Goal: Task Accomplishment & Management: Use online tool/utility

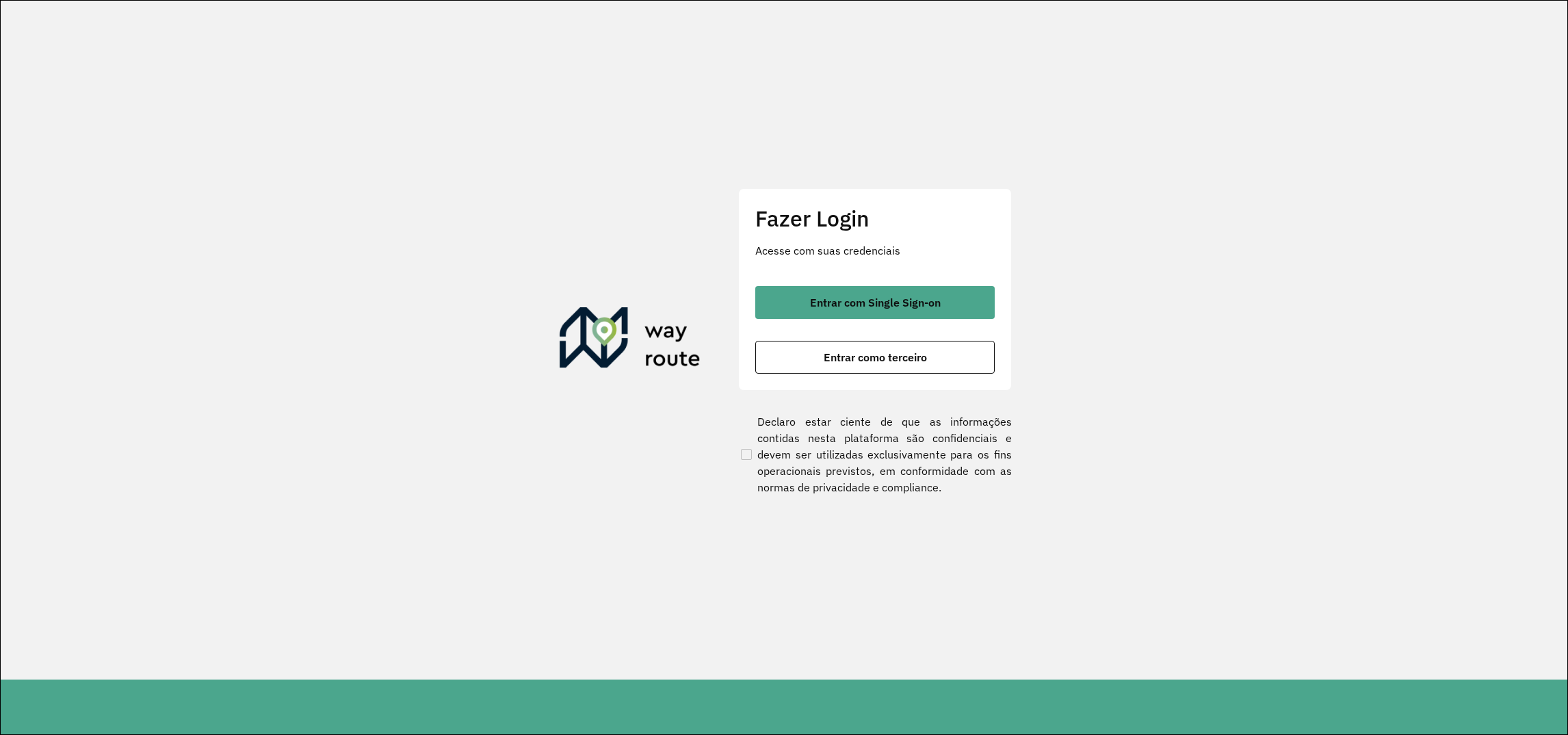
drag, startPoint x: 868, startPoint y: 349, endPoint x: 1337, endPoint y: 363, distance: 469.2
click at [1346, 369] on section "Fazer Login Acesse com suas credenciais Entrar com Single Sign-on Entrar como t…" at bounding box center [784, 341] width 1567 height 679
click at [897, 303] on span "Entrar com Single Sign-on" at bounding box center [875, 302] width 131 height 11
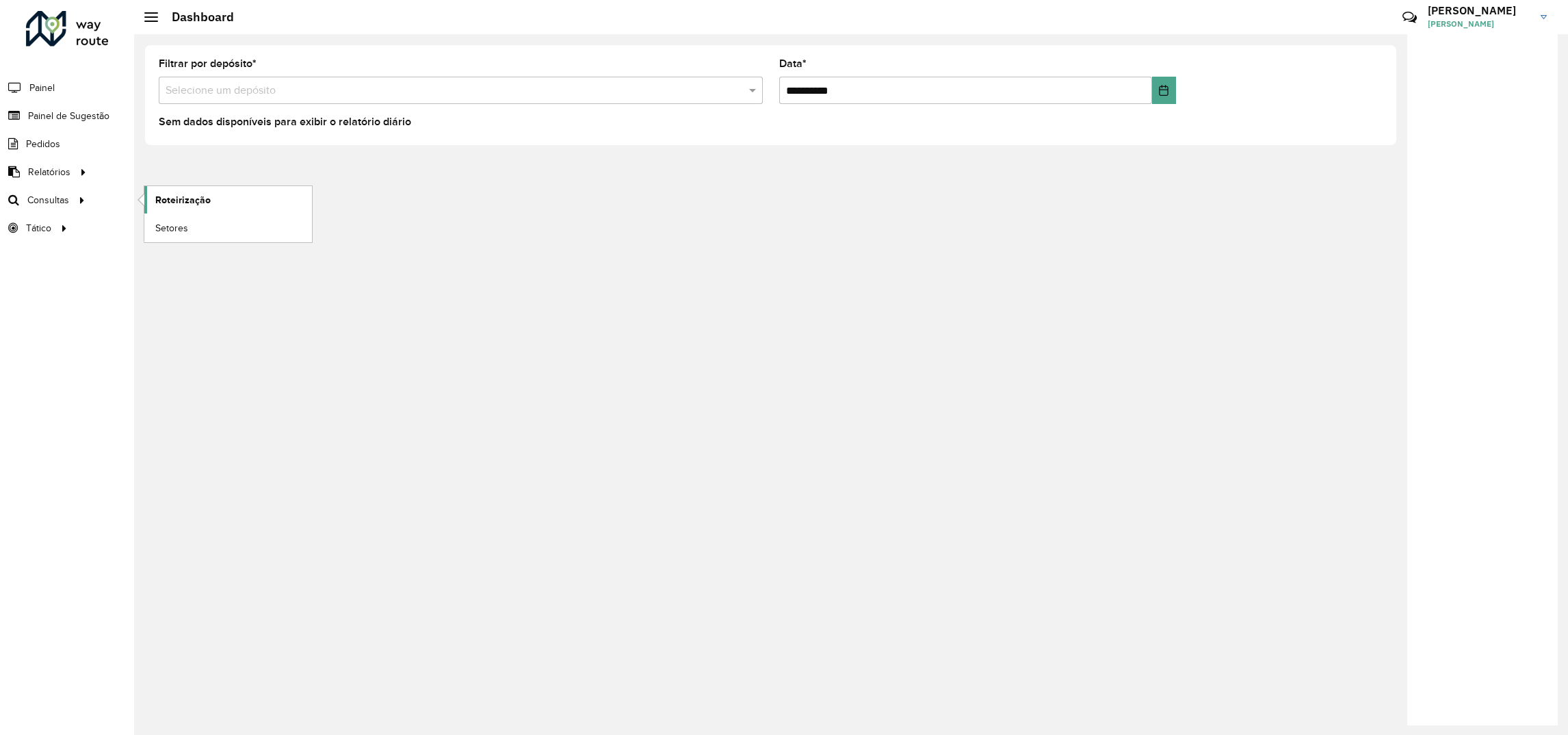
click at [189, 203] on span "Roteirização" at bounding box center [183, 200] width 56 height 15
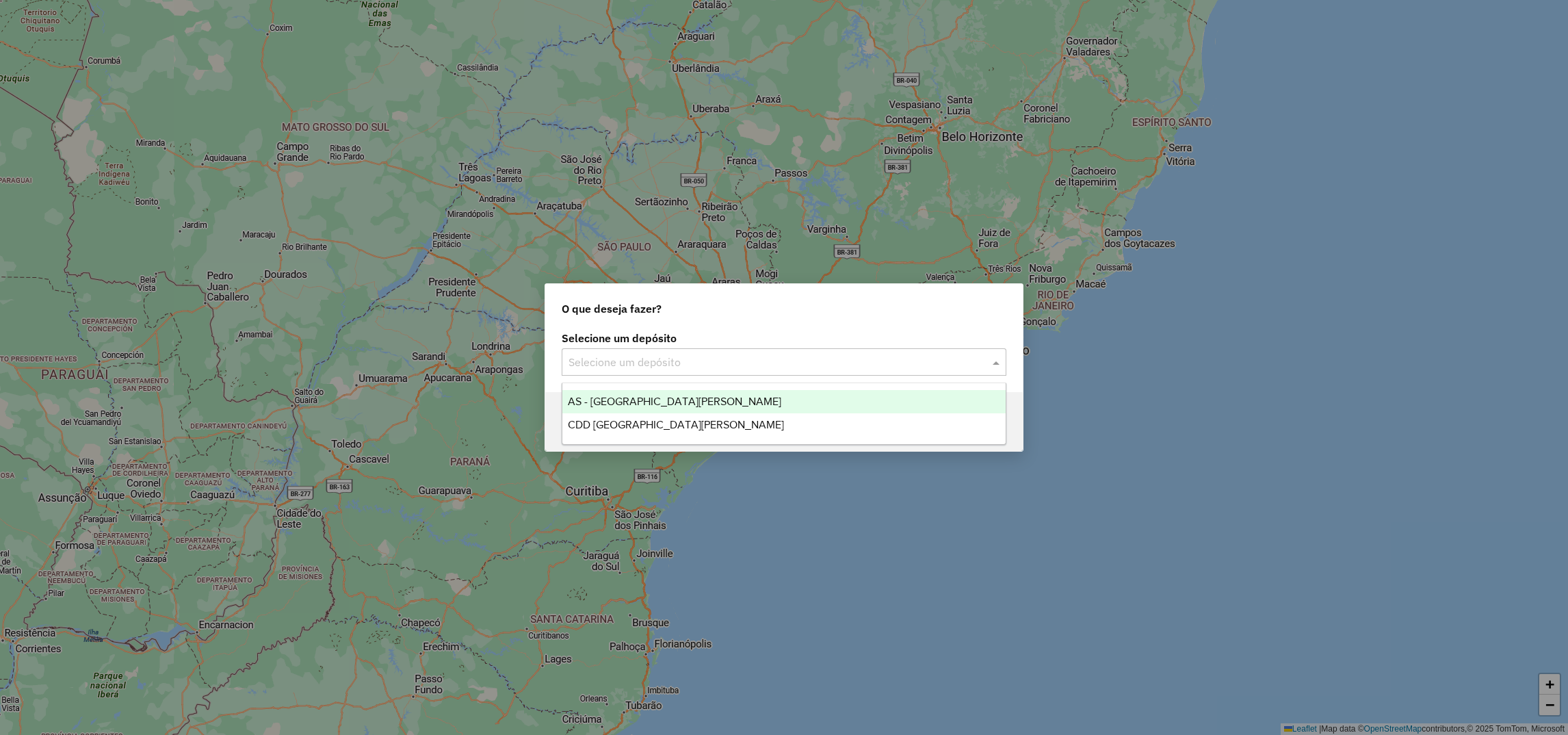
click at [637, 351] on div "Selecione um depósito" at bounding box center [784, 363] width 445 height 28
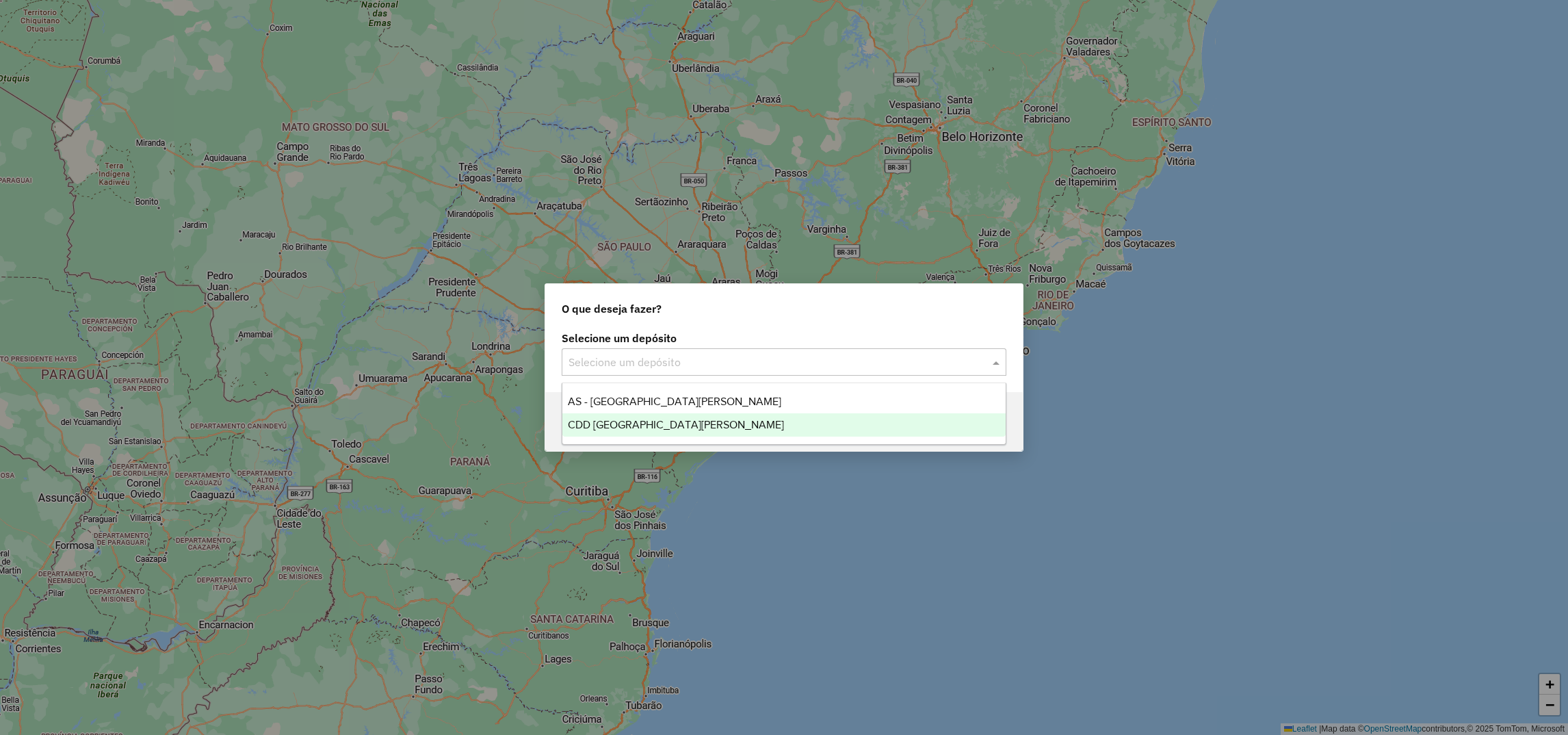
click at [606, 416] on div "CDD Santa Cruz do Sul" at bounding box center [784, 425] width 443 height 23
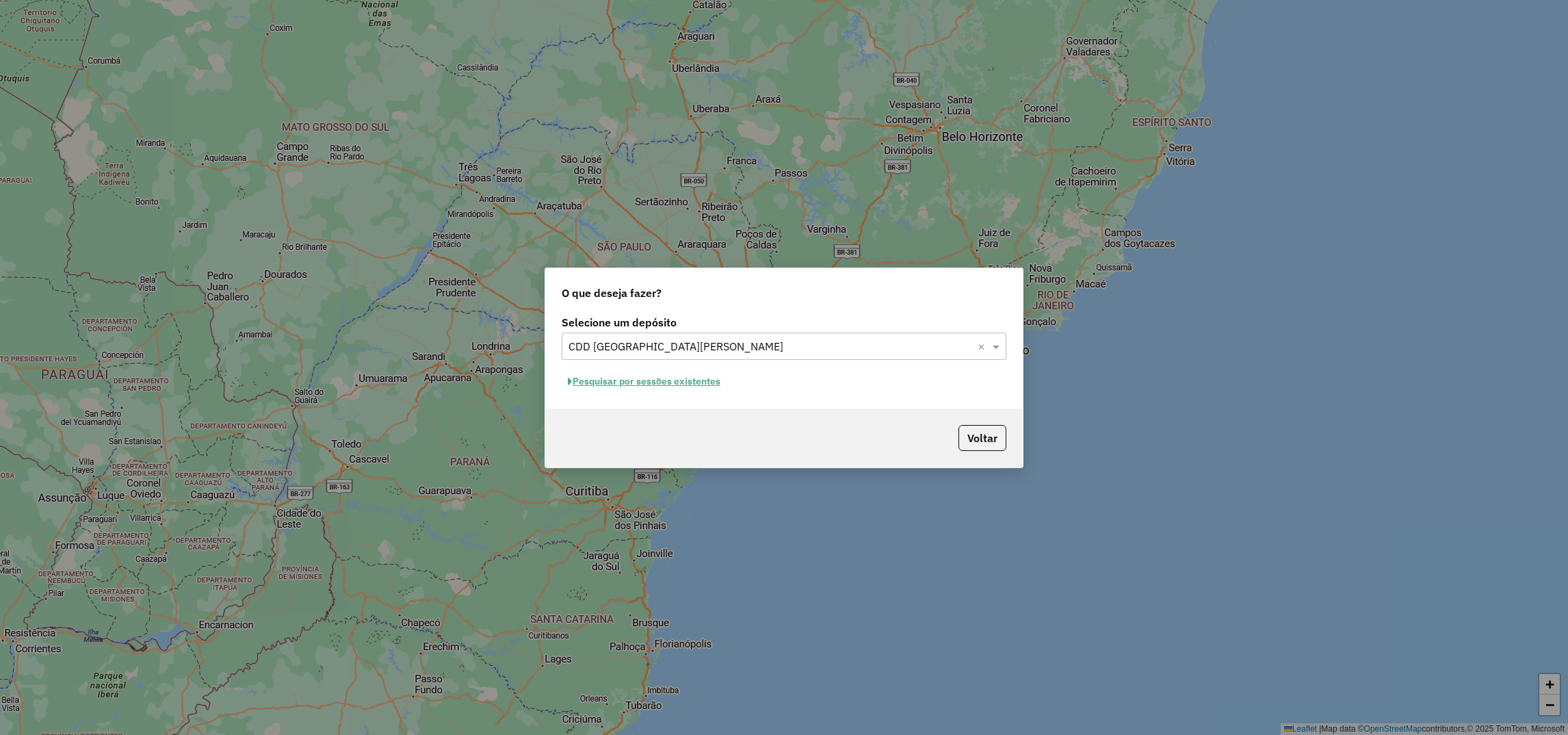
click at [597, 385] on button "Pesquisar por sessões existentes" at bounding box center [644, 381] width 165 height 21
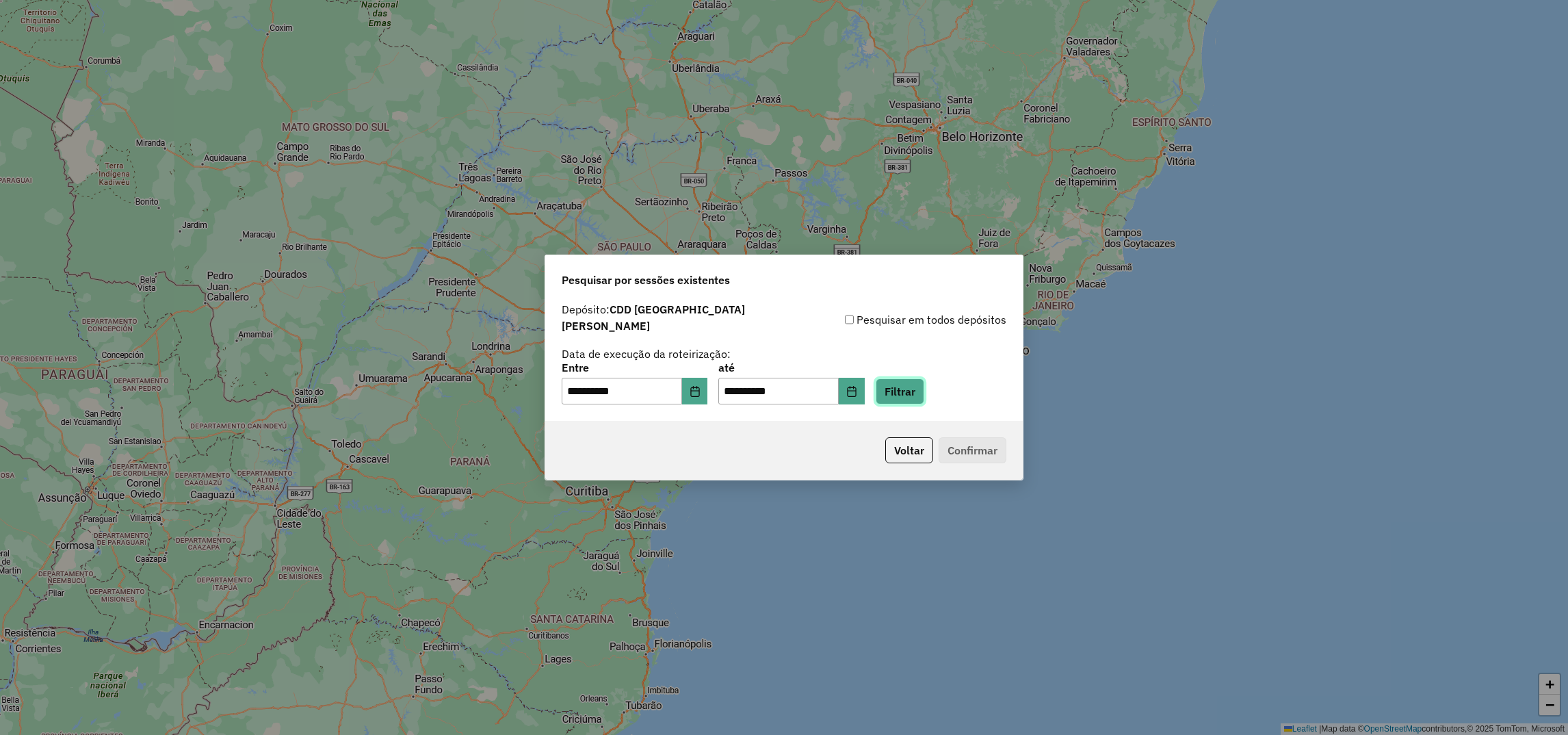
click at [924, 388] on button "Filtrar" at bounding box center [900, 392] width 49 height 26
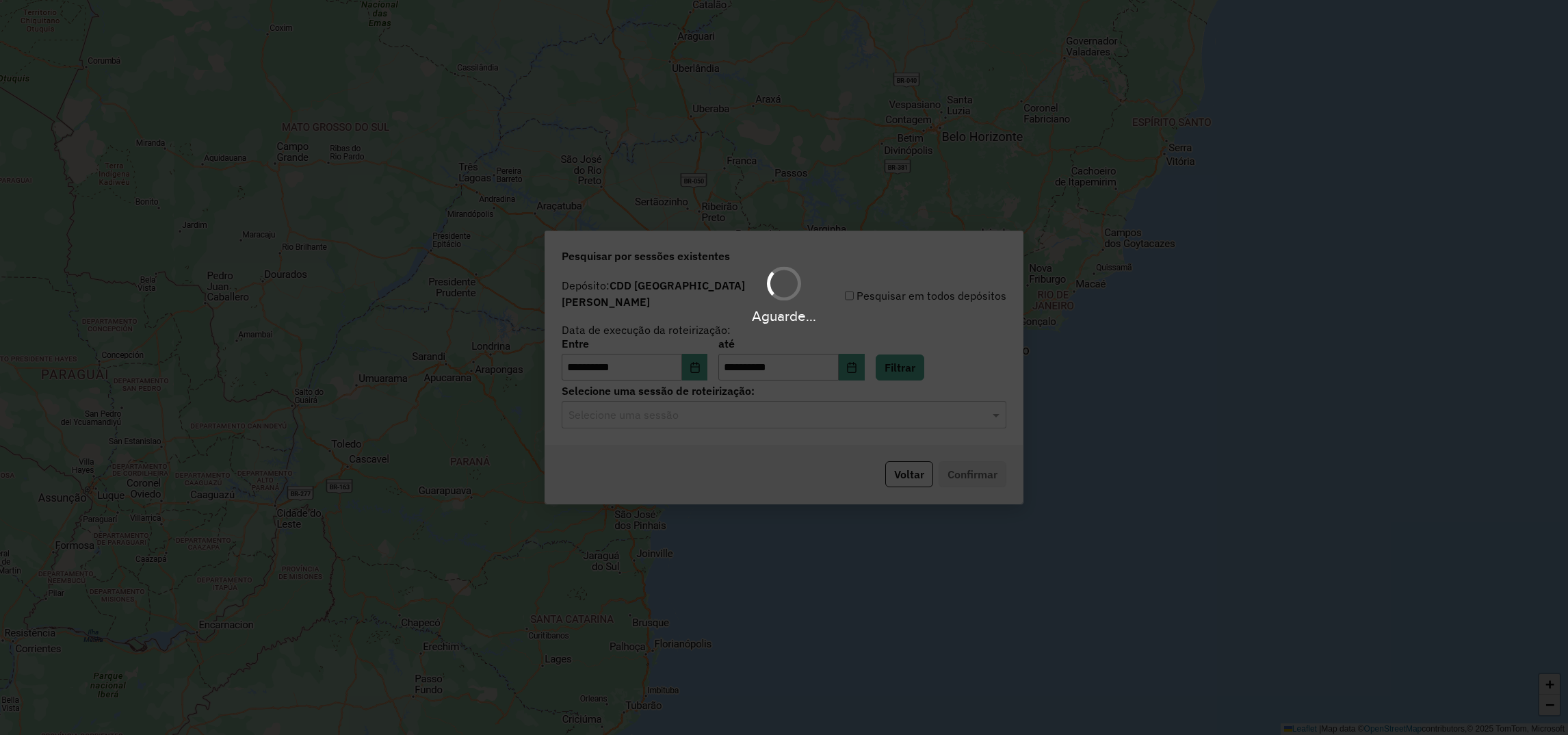
click at [636, 412] on hb-app "**********" at bounding box center [784, 368] width 1568 height 735
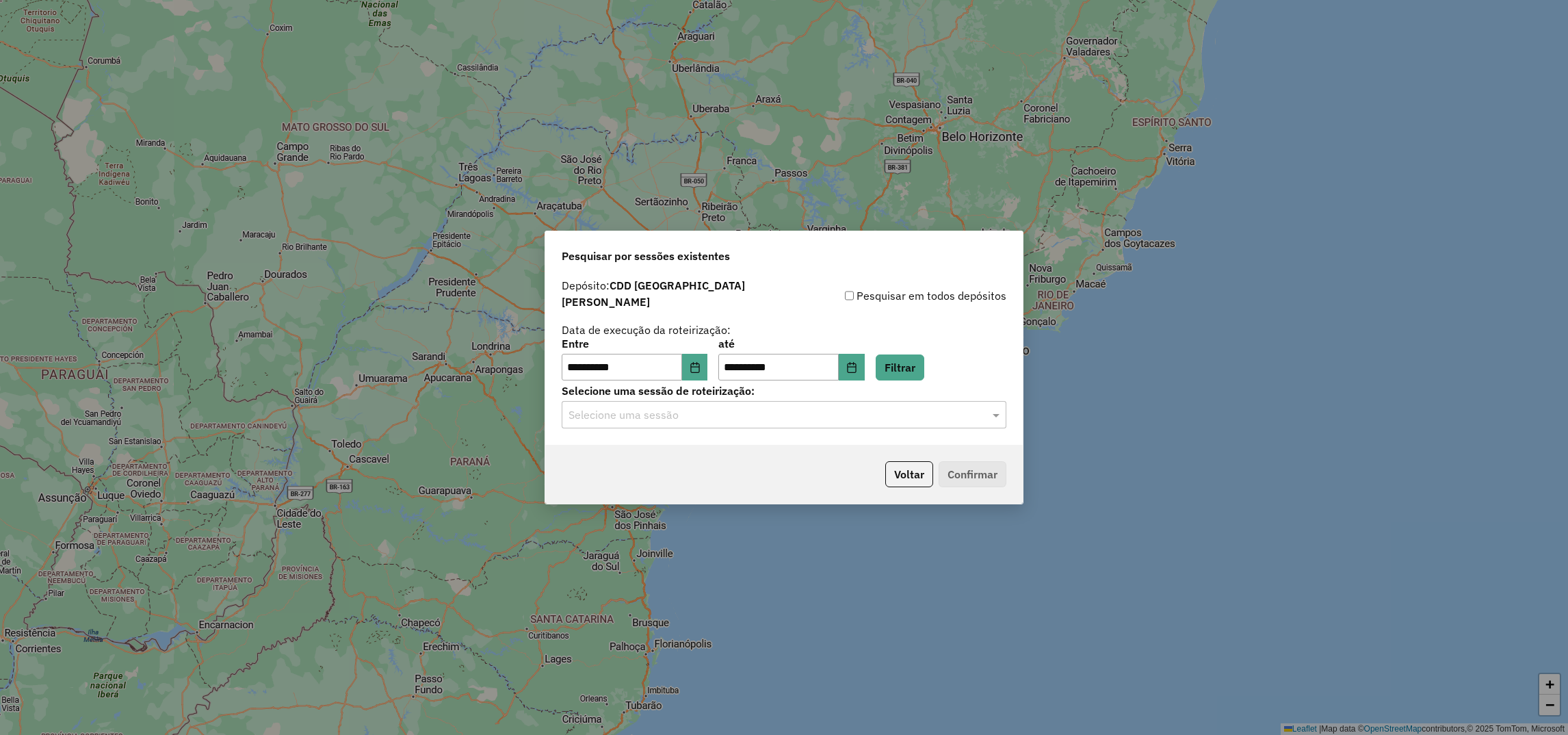
click at [659, 421] on div "Selecione uma sessão" at bounding box center [784, 415] width 445 height 28
click at [645, 447] on span "1274209 - 12/09/2025 18:09 (Rotas + AS)" at bounding box center [653, 448] width 170 height 11
click at [949, 472] on button "Confirmar" at bounding box center [972, 474] width 68 height 26
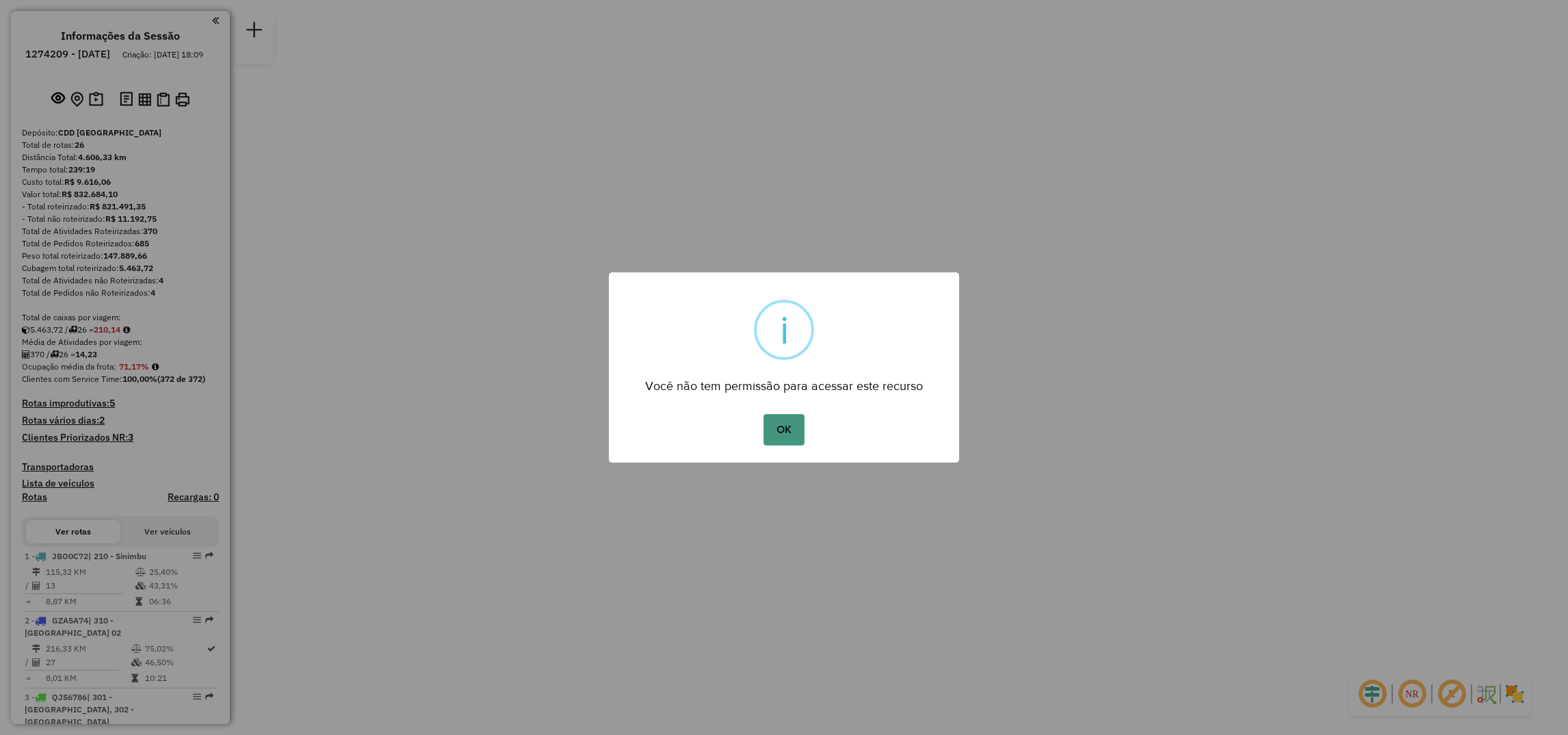
click at [772, 424] on button "OK" at bounding box center [783, 430] width 40 height 32
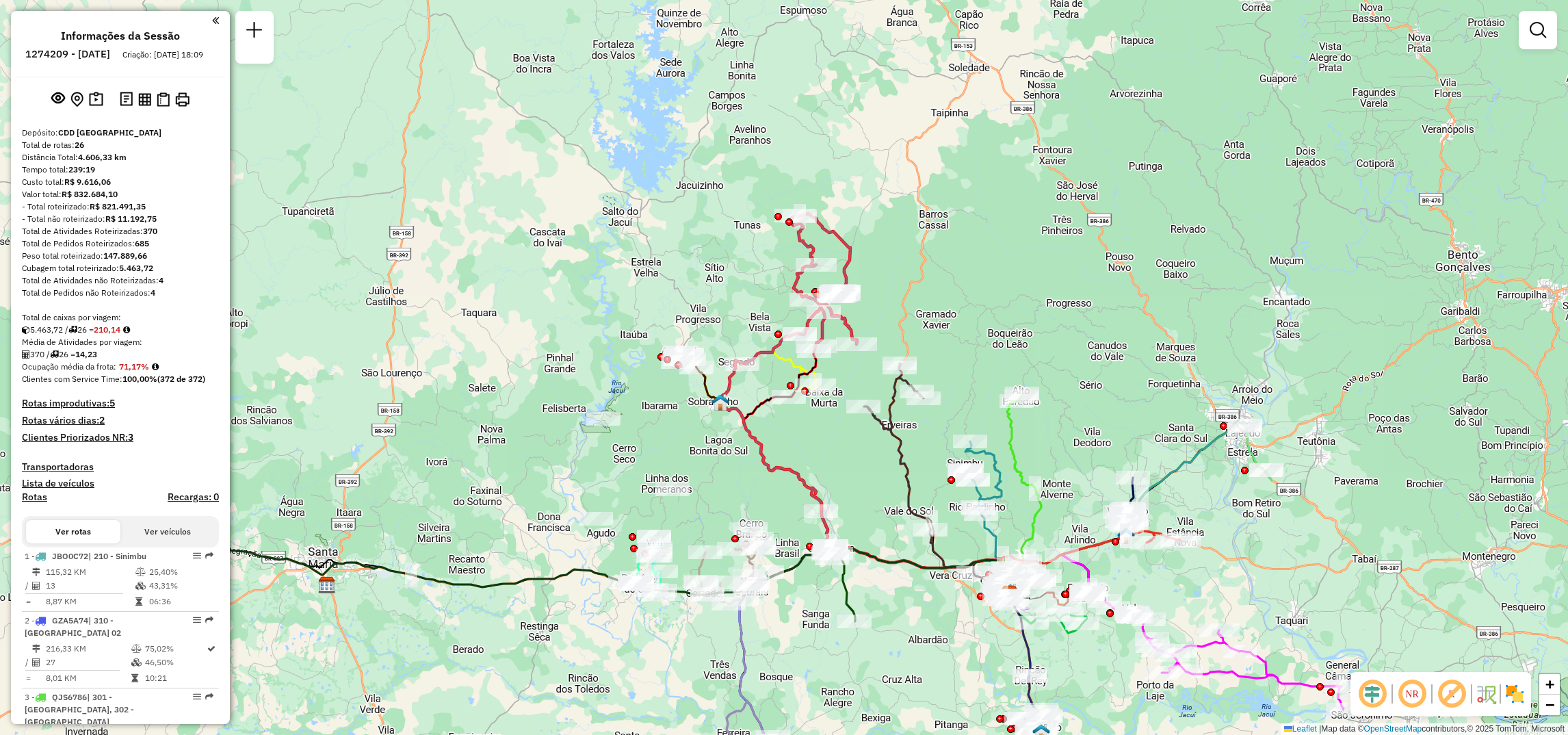
drag, startPoint x: 621, startPoint y: 272, endPoint x: 846, endPoint y: 496, distance: 317.5
click at [846, 496] on div "Janela de atendimento Grade de atendimento Capacidade Transportadoras Veículos …" at bounding box center [784, 368] width 1568 height 735
select select "**********"
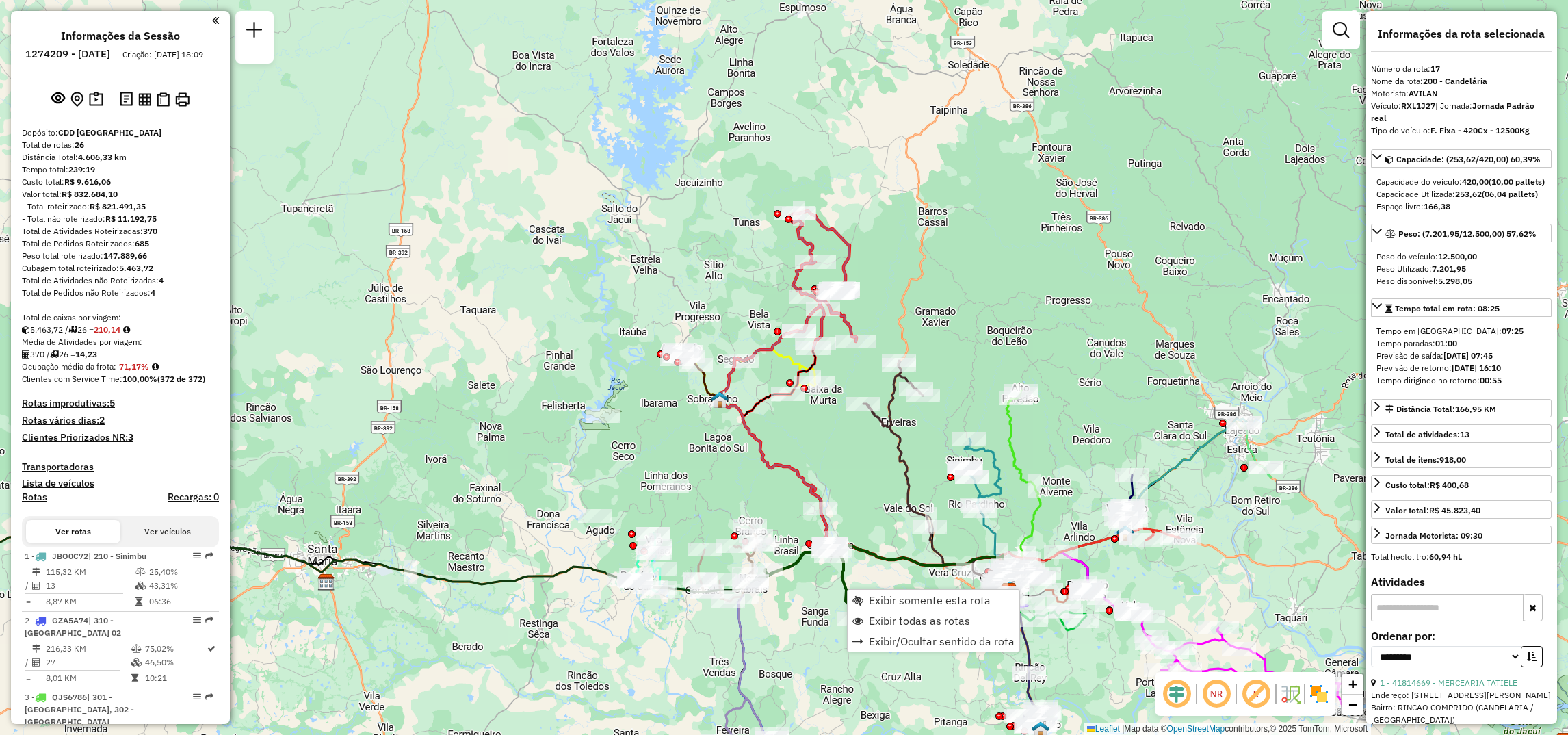
scroll to position [1792, 0]
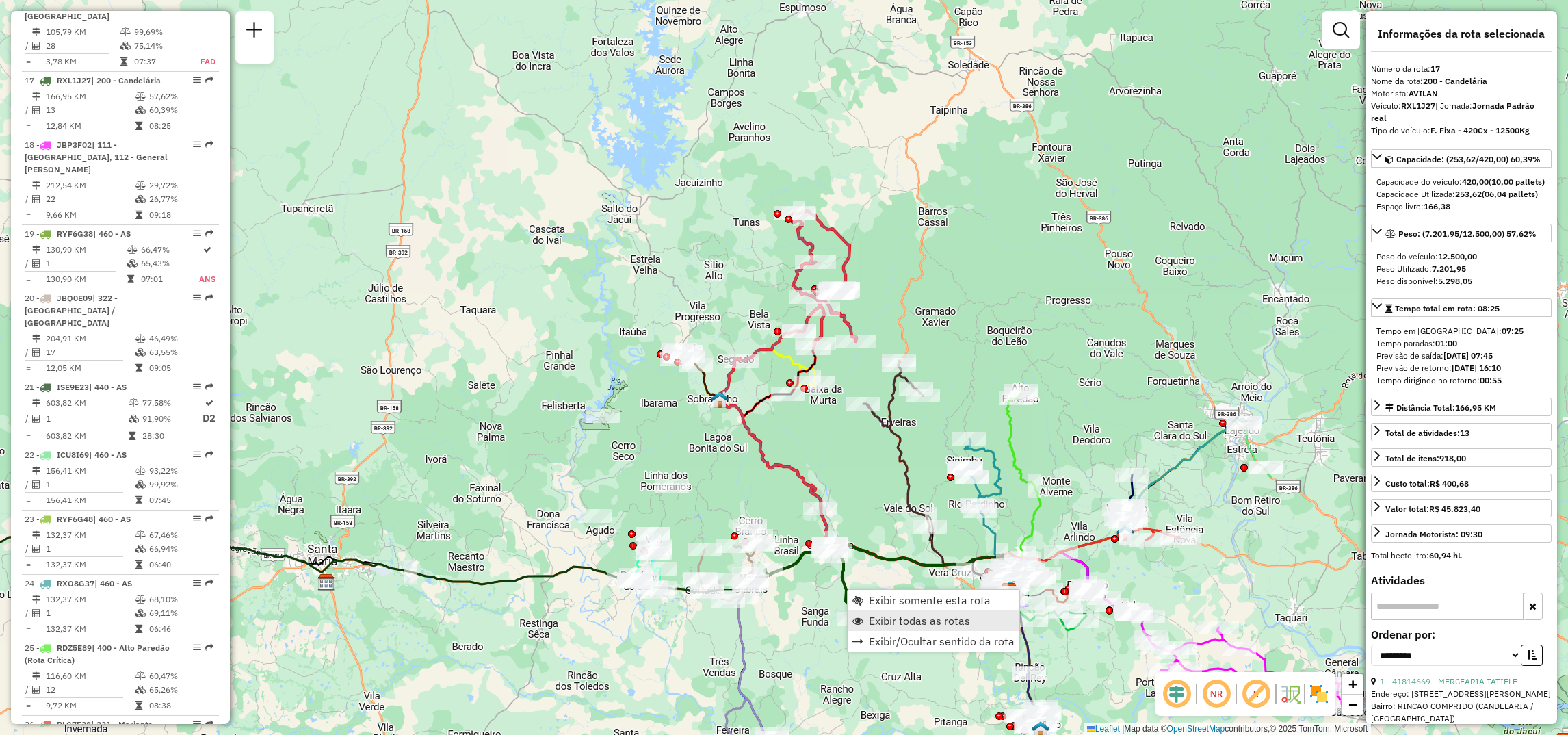
click at [861, 616] on span "Exibir todas as rotas" at bounding box center [857, 621] width 11 height 11
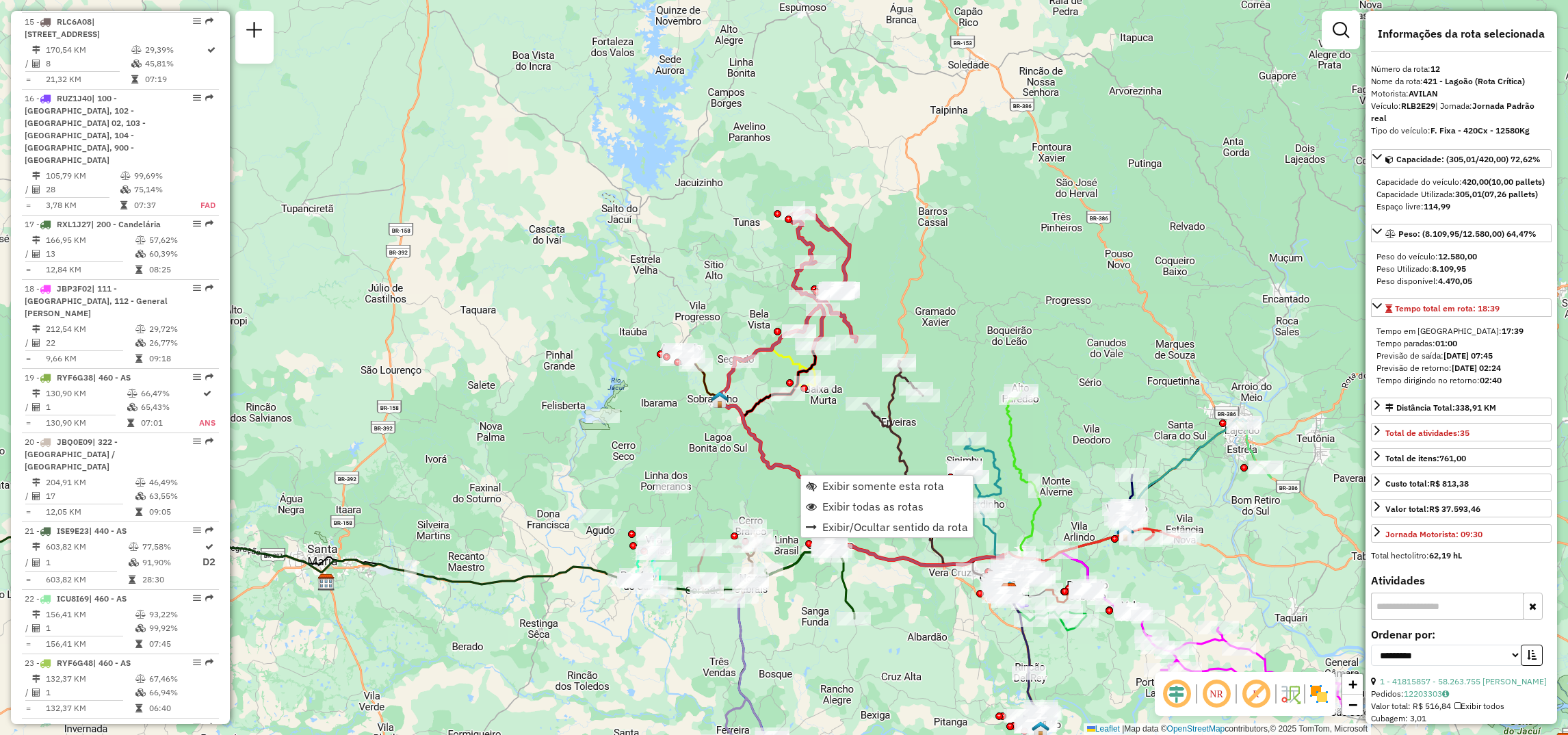
scroll to position [1379, 0]
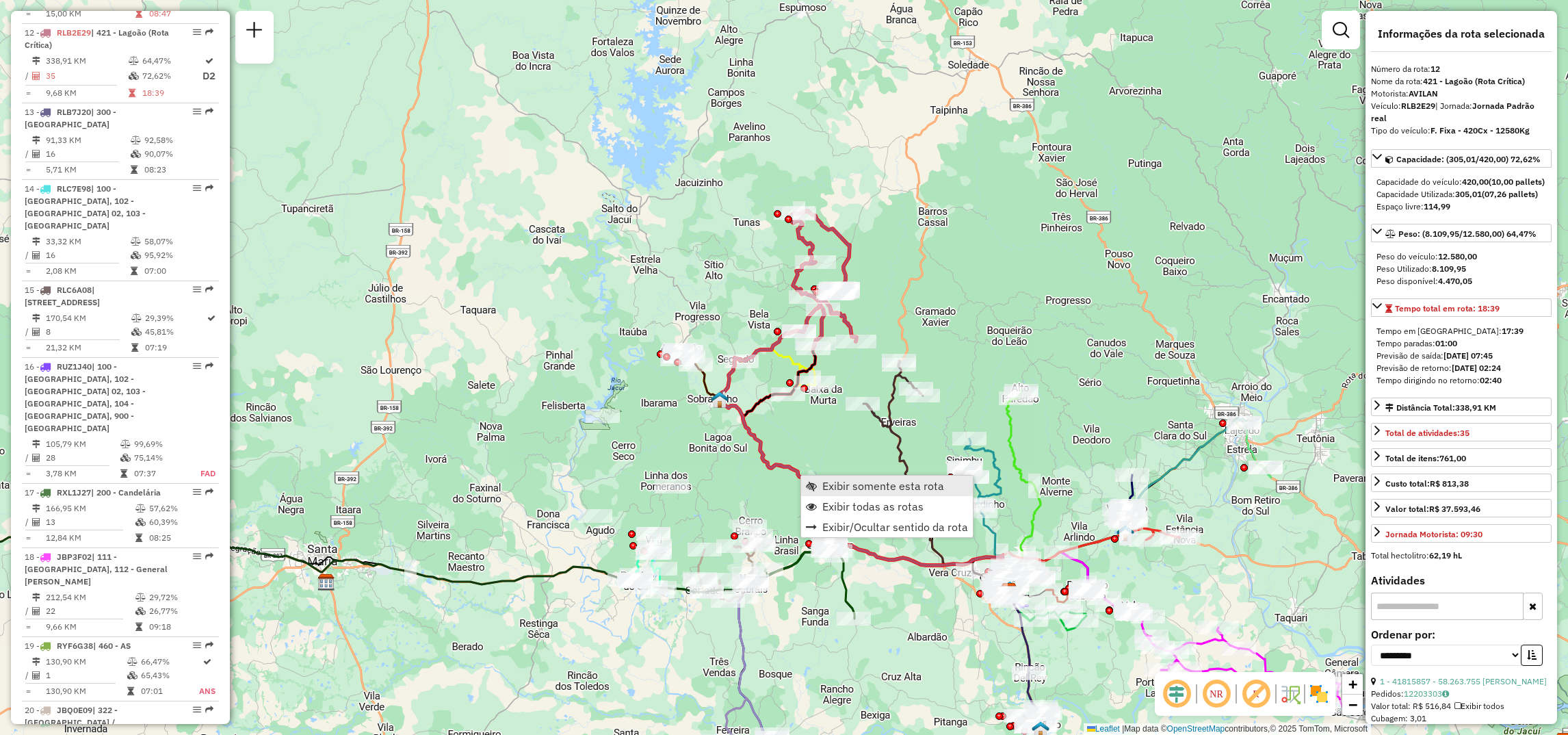
click at [818, 483] on link "Exibir somente esta rota" at bounding box center [887, 486] width 171 height 20
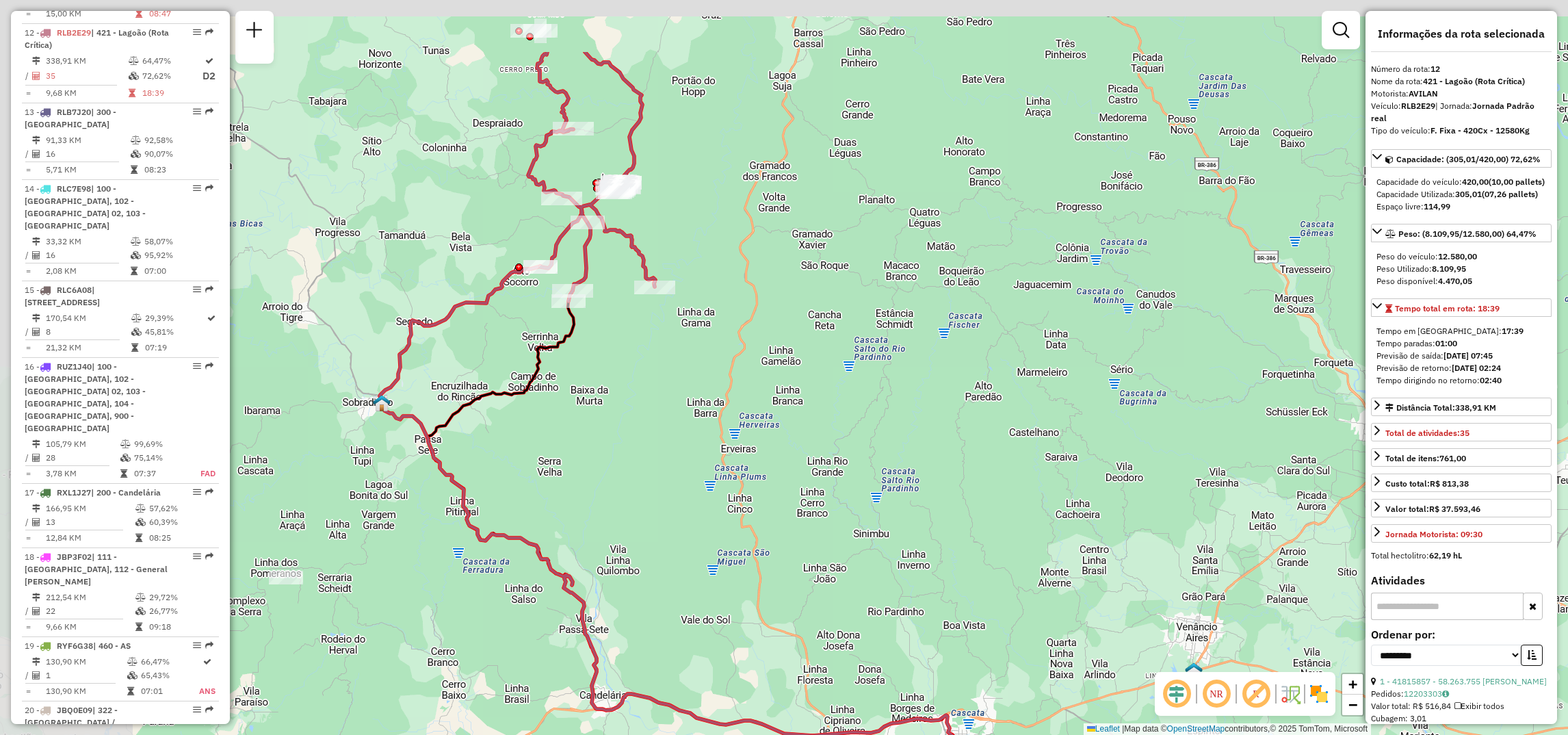
drag, startPoint x: 738, startPoint y: 327, endPoint x: 848, endPoint y: 387, distance: 125.3
click at [955, 444] on div "Janela de atendimento Grade de atendimento Capacidade Transportadoras Veículos …" at bounding box center [784, 368] width 1568 height 735
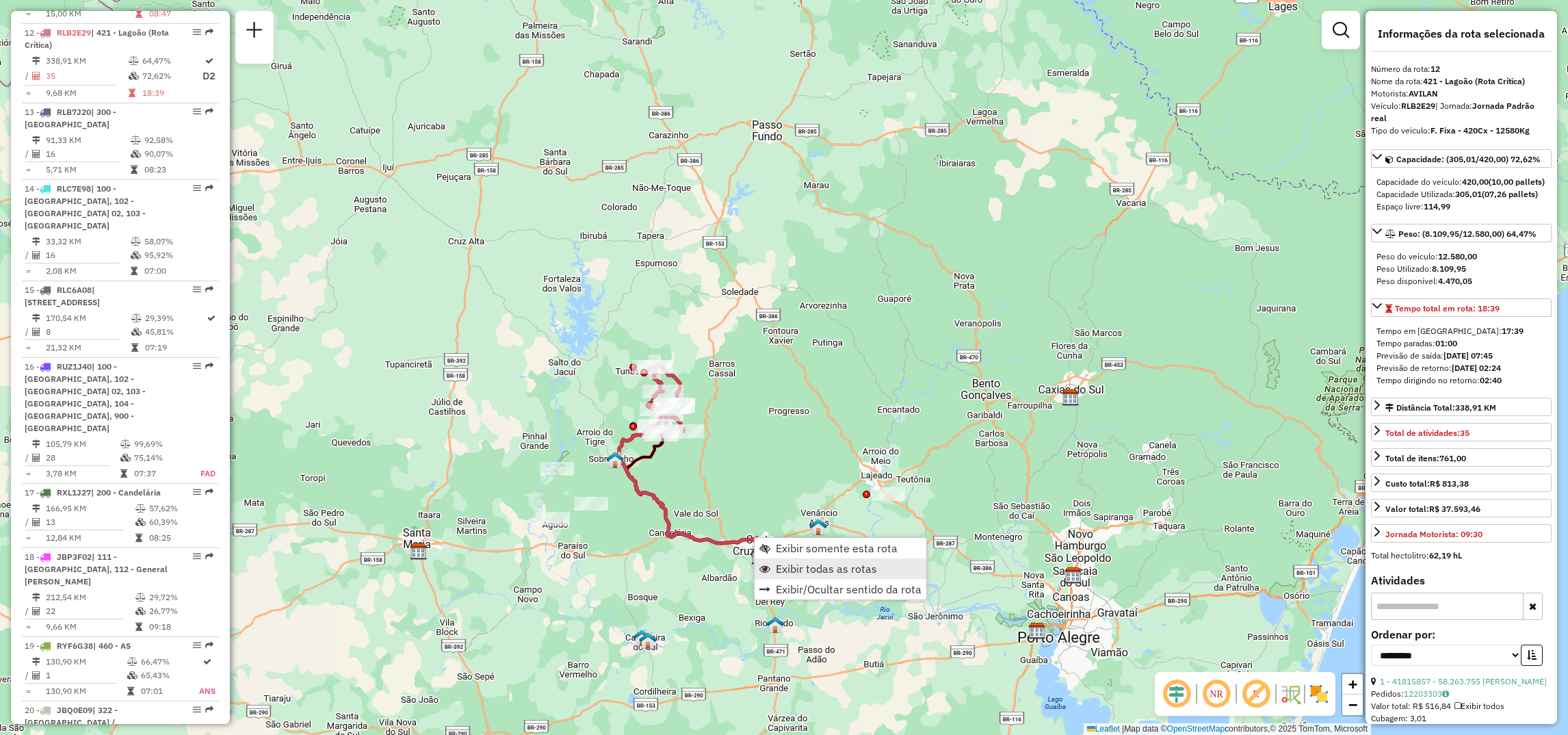
click at [780, 565] on span "Exibir todas as rotas" at bounding box center [827, 568] width 101 height 11
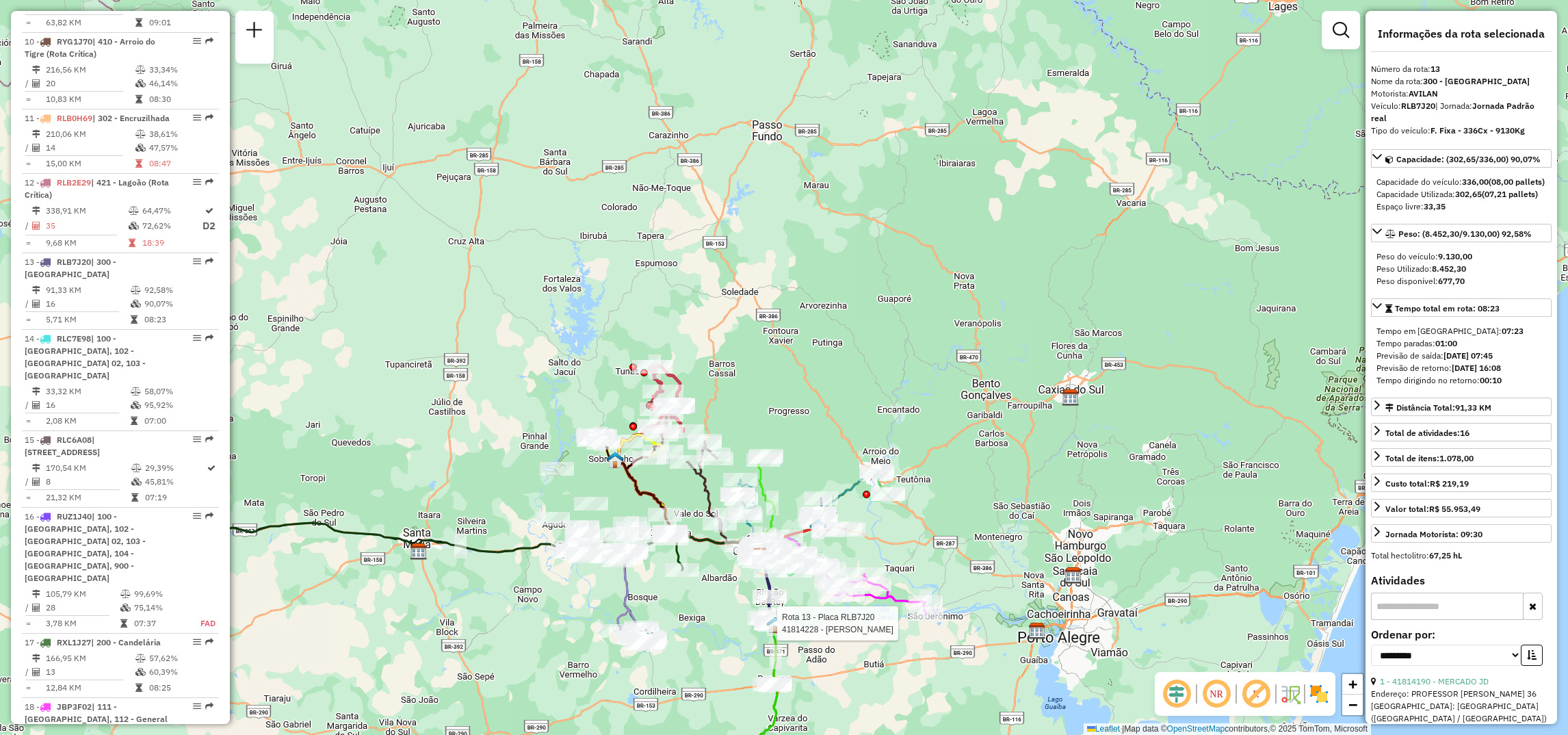
scroll to position [1460, 0]
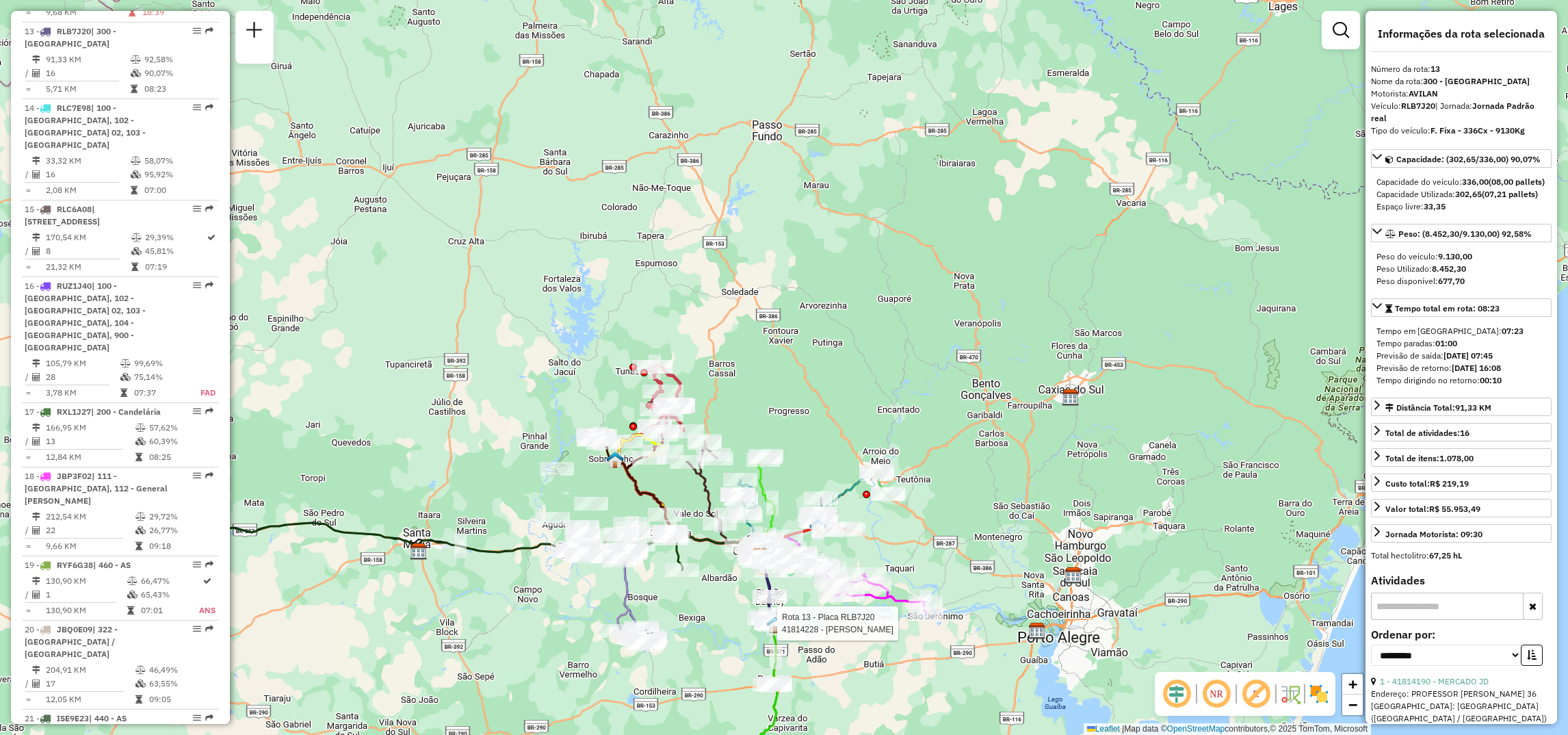
click at [772, 636] on div at bounding box center [773, 624] width 12 height 24
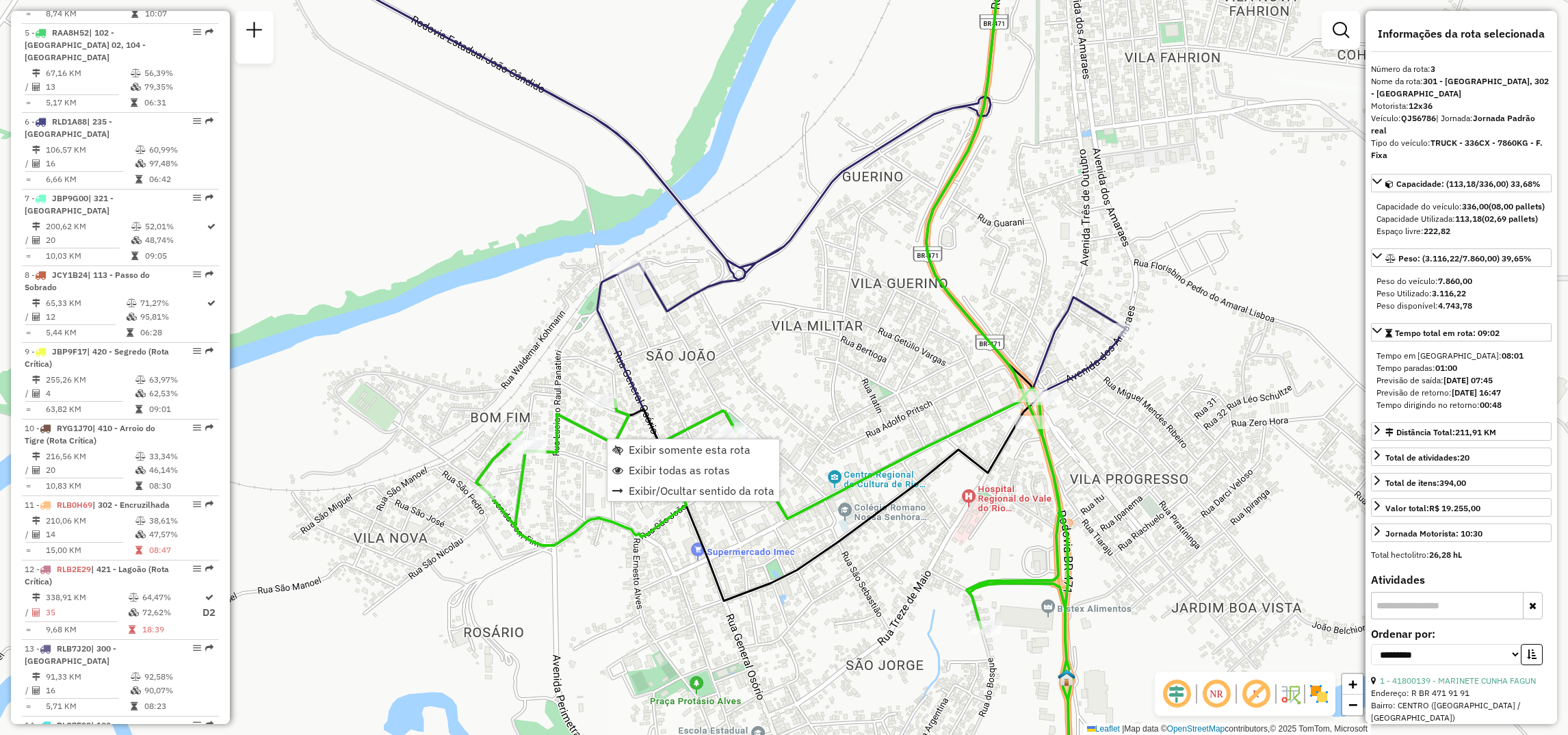
scroll to position [688, 0]
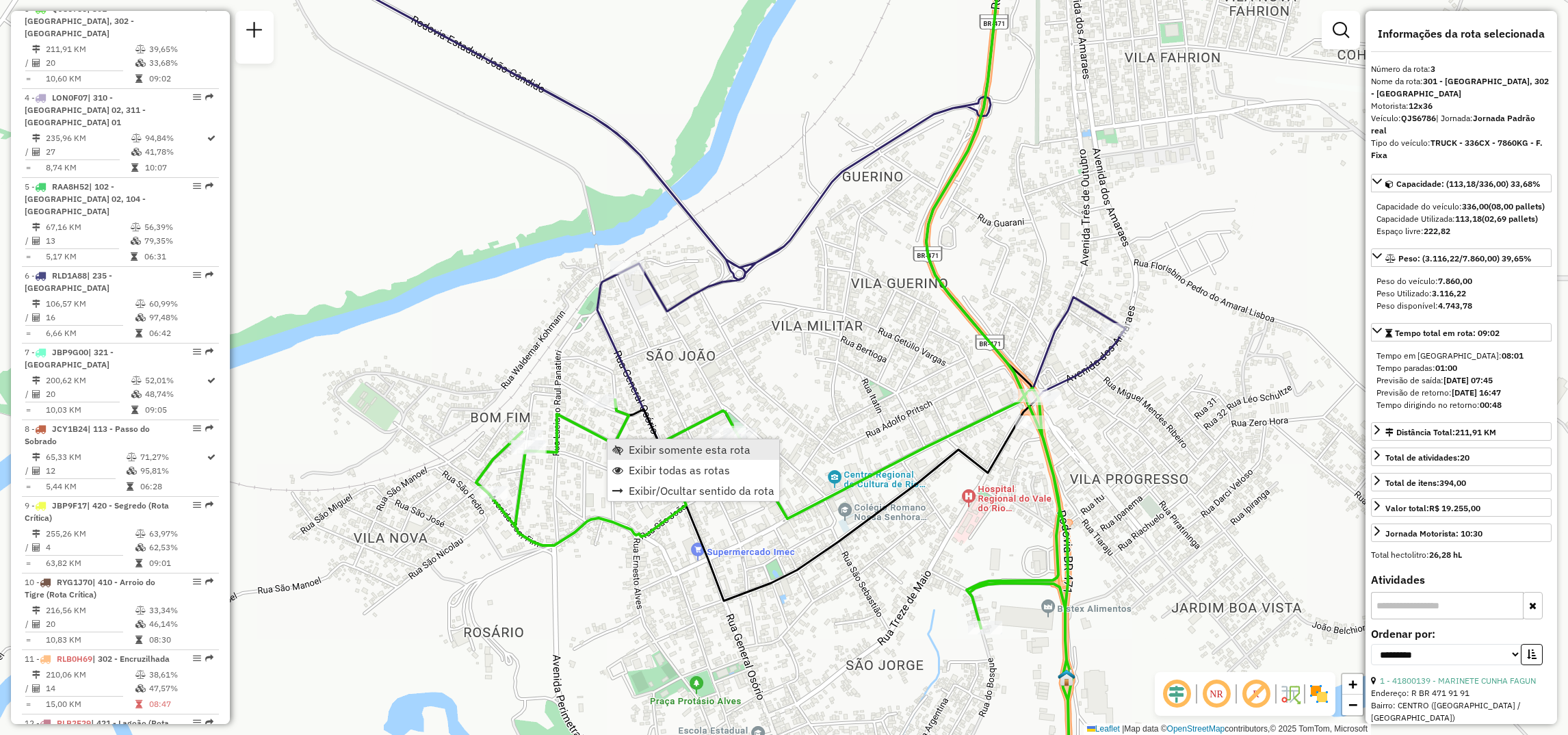
click at [617, 447] on span "Exibir somente esta rota" at bounding box center [617, 449] width 11 height 11
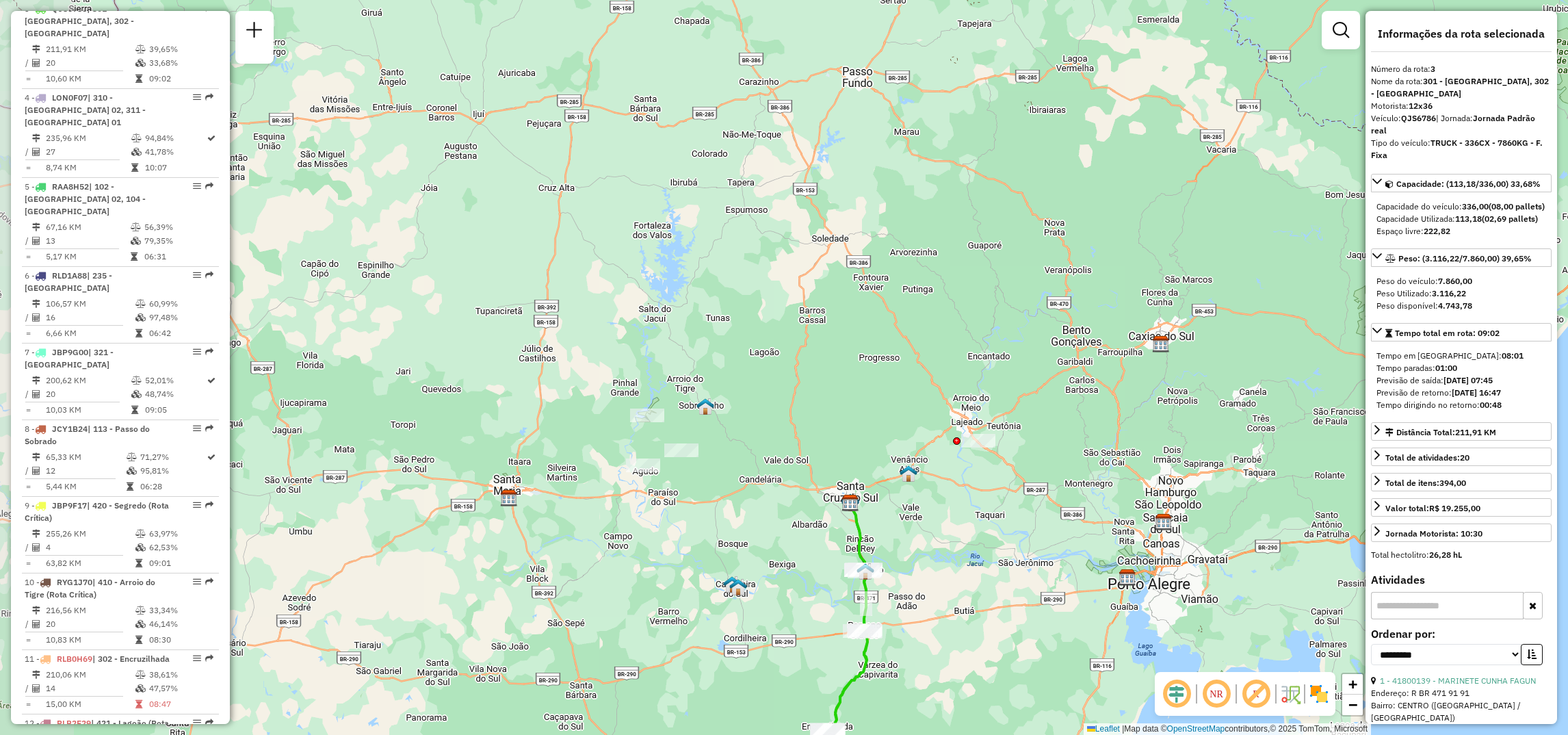
drag, startPoint x: 629, startPoint y: 285, endPoint x: 768, endPoint y: 486, distance: 244.4
click at [767, 495] on div "Janela de atendimento Grade de atendimento Capacidade Transportadoras Veículos …" at bounding box center [784, 368] width 1568 height 735
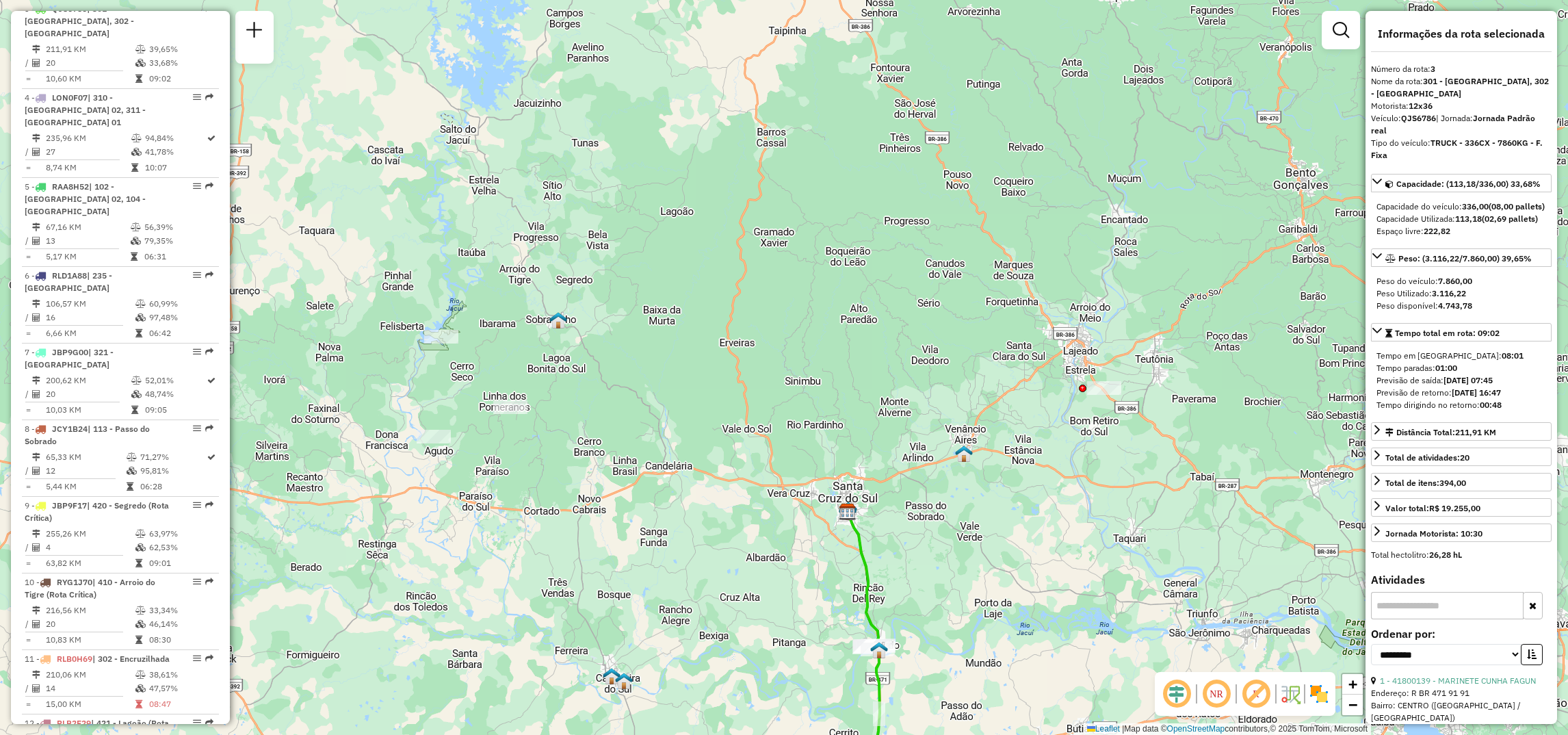
drag, startPoint x: 754, startPoint y: 462, endPoint x: 670, endPoint y: 451, distance: 84.7
click at [670, 451] on div "Janela de atendimento Grade de atendimento Capacidade Transportadoras Veículos …" at bounding box center [784, 368] width 1568 height 735
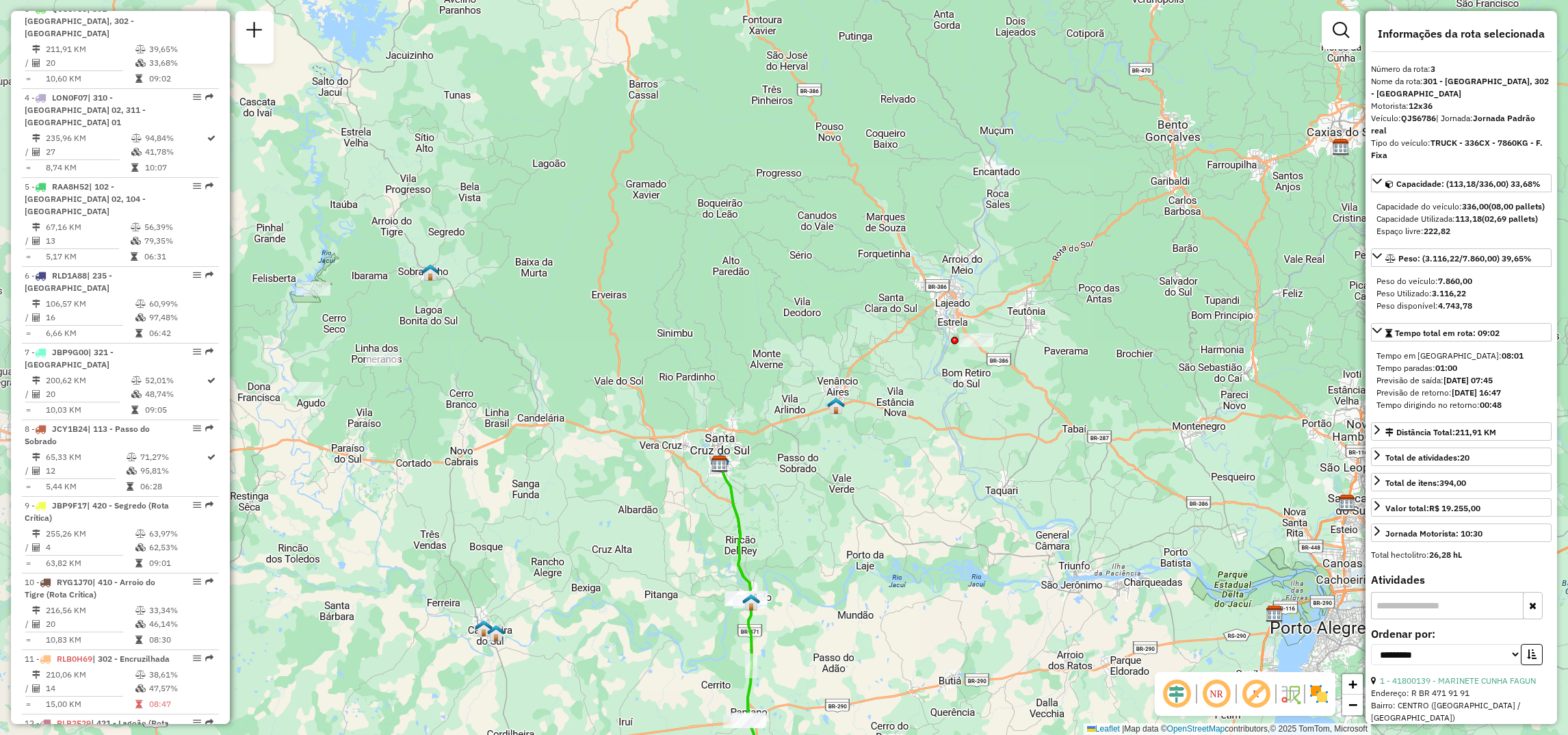
drag, startPoint x: 673, startPoint y: 400, endPoint x: 753, endPoint y: 416, distance: 81.6
click at [753, 416] on div "Janela de atendimento Grade de atendimento Capacidade Transportadoras Veículos …" at bounding box center [784, 368] width 1568 height 735
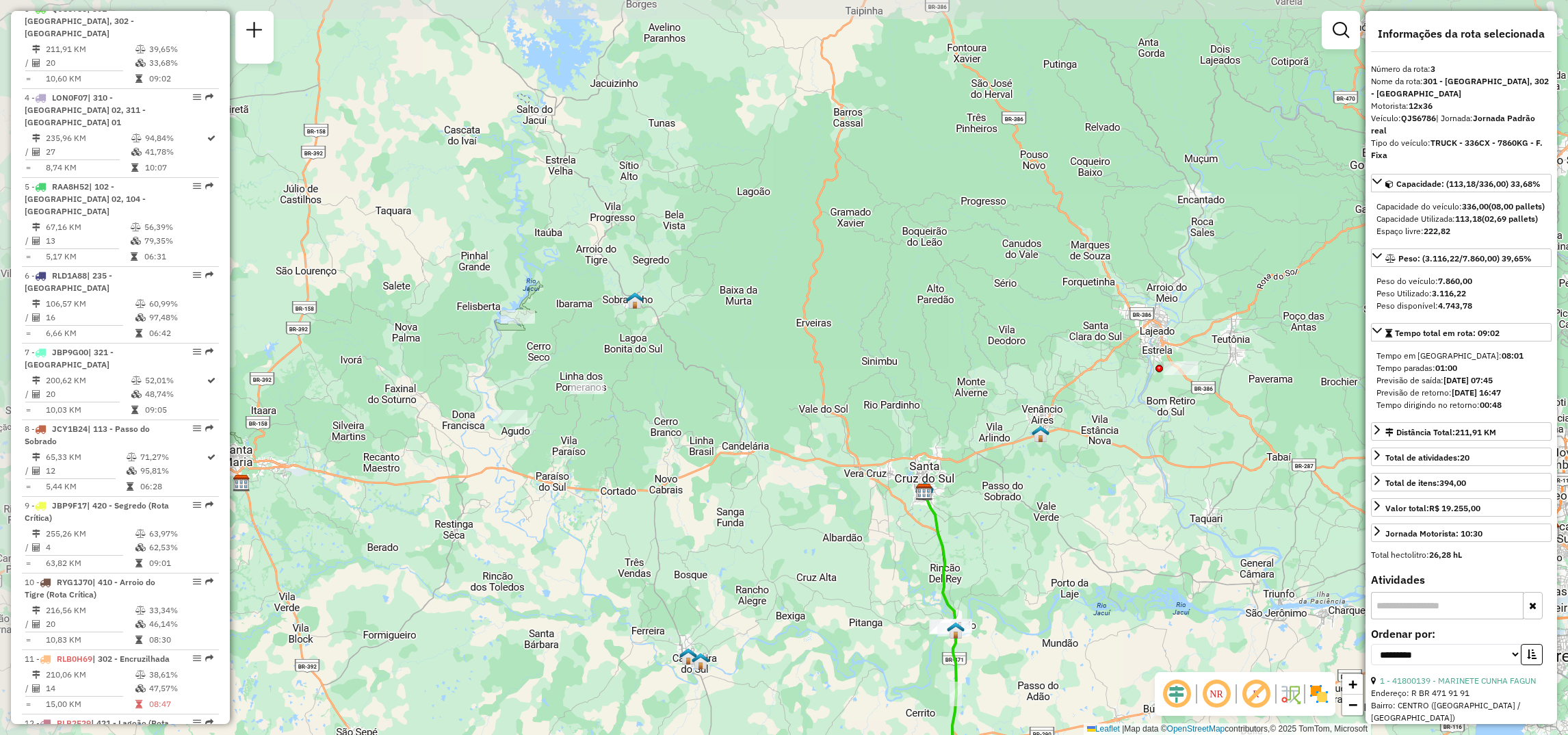
drag, startPoint x: 828, startPoint y: 380, endPoint x: 1046, endPoint y: 406, distance: 219.5
click at [1036, 408] on div "Janela de atendimento Grade de atendimento Capacidade Transportadoras Veículos …" at bounding box center [784, 368] width 1568 height 735
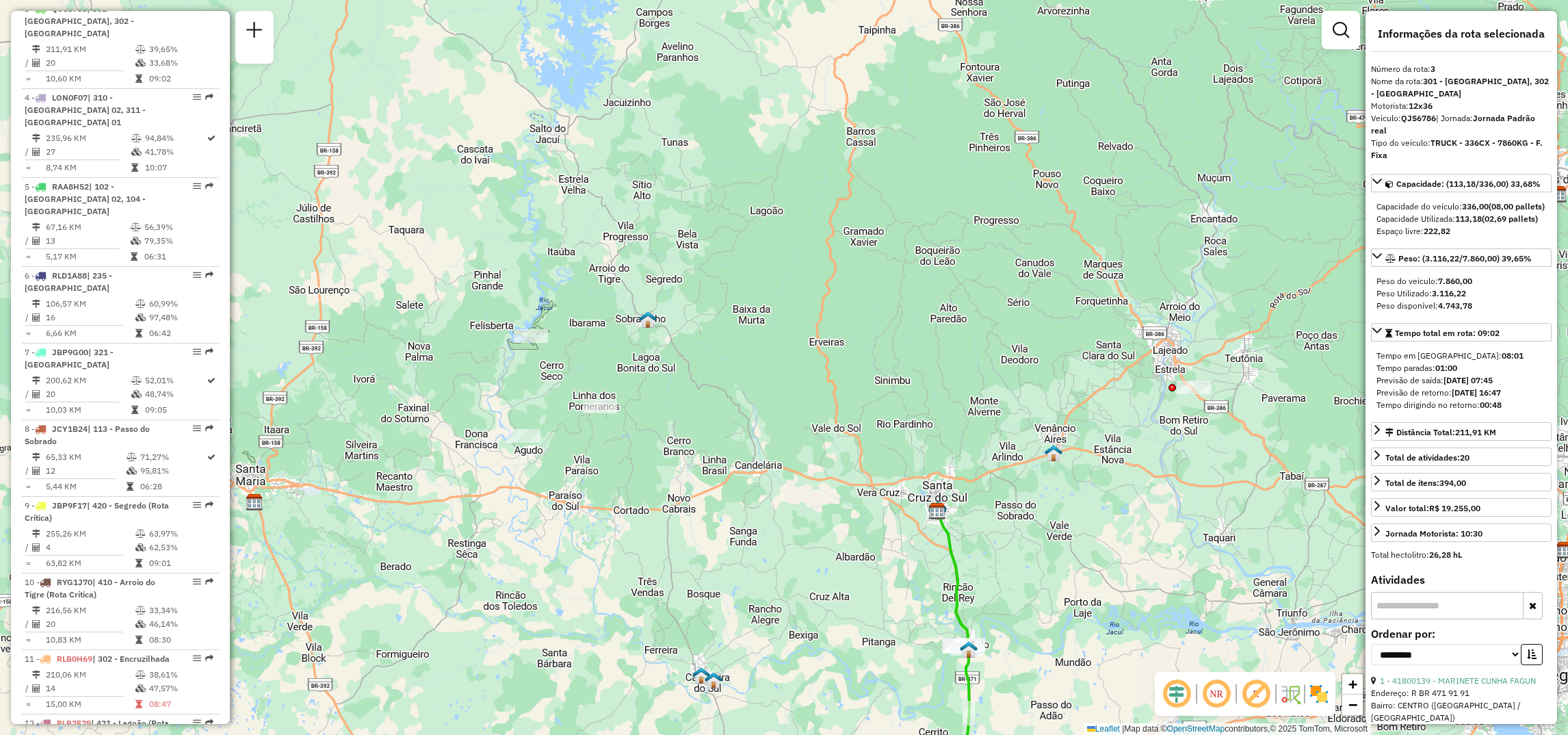
drag, startPoint x: 886, startPoint y: 471, endPoint x: 892, endPoint y: 491, distance: 20.9
click at [892, 491] on div "Janela de atendimento Grade de atendimento Capacidade Transportadoras Veículos …" at bounding box center [784, 368] width 1568 height 735
